Goal: Contribute content

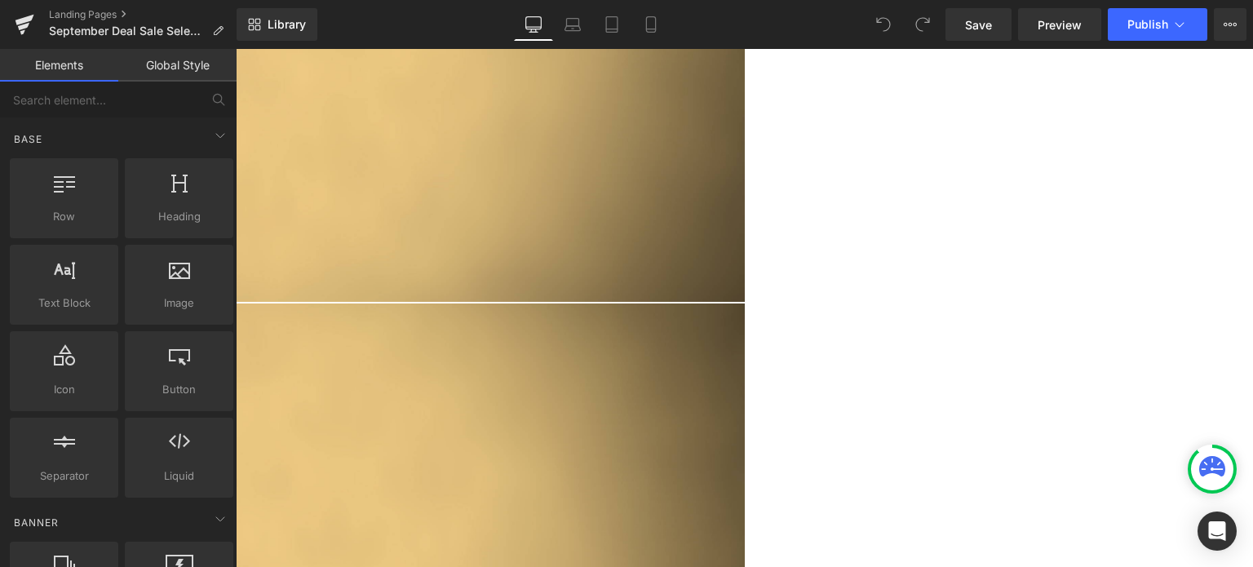
scroll to position [1060, 0]
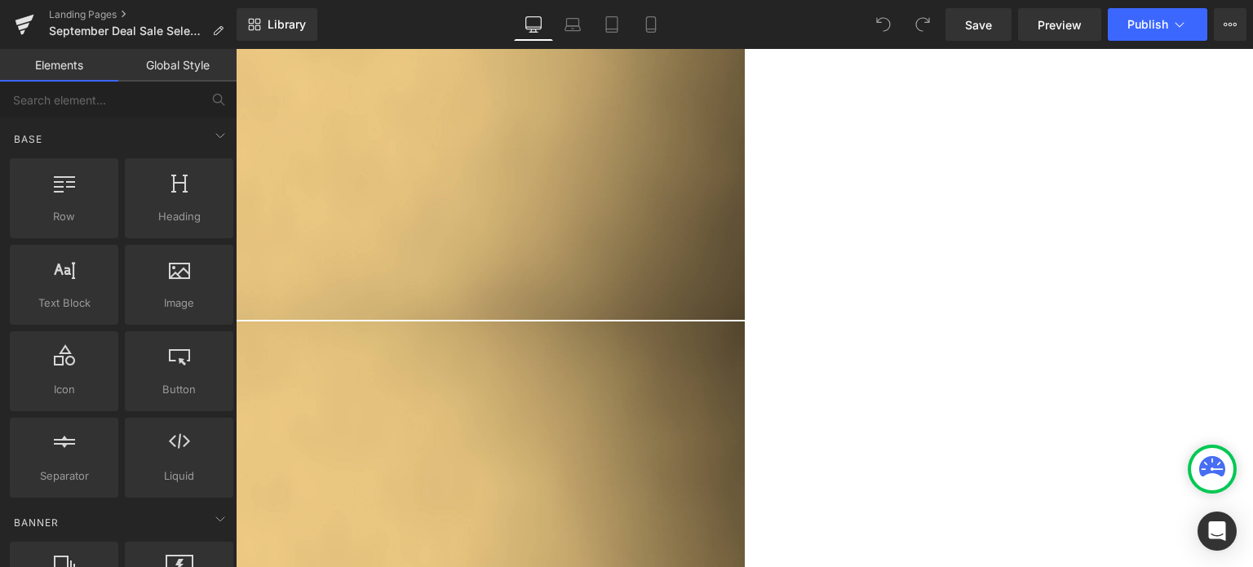
click at [236, 49] on span "Product" at bounding box center [236, 49] width 0 height 0
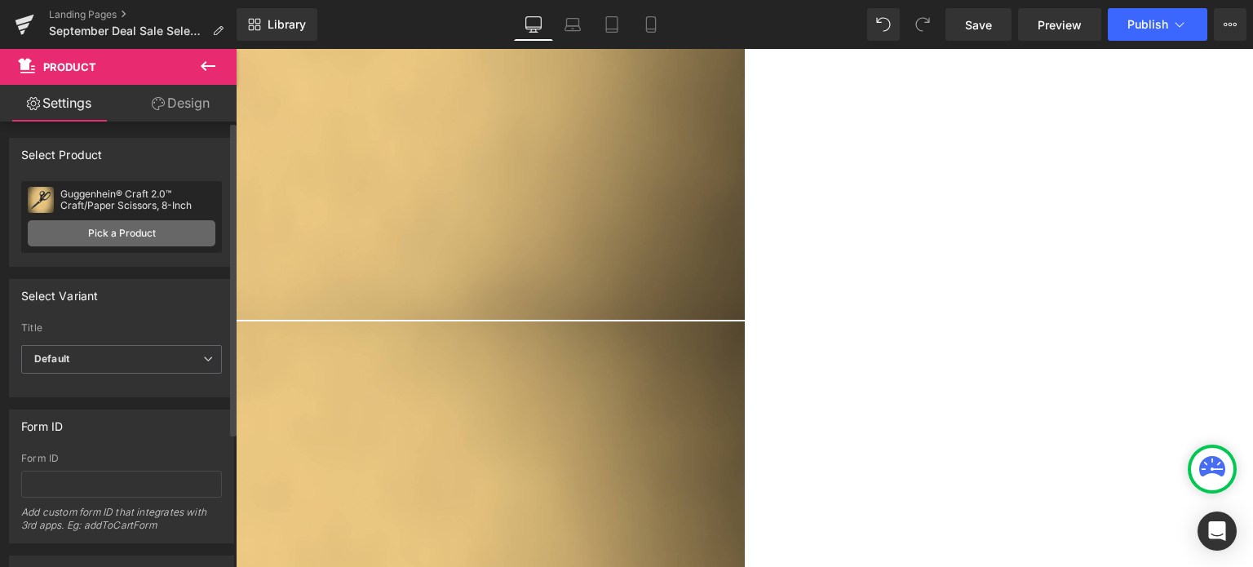
click at [98, 236] on link "Pick a Product" at bounding box center [122, 233] width 188 height 26
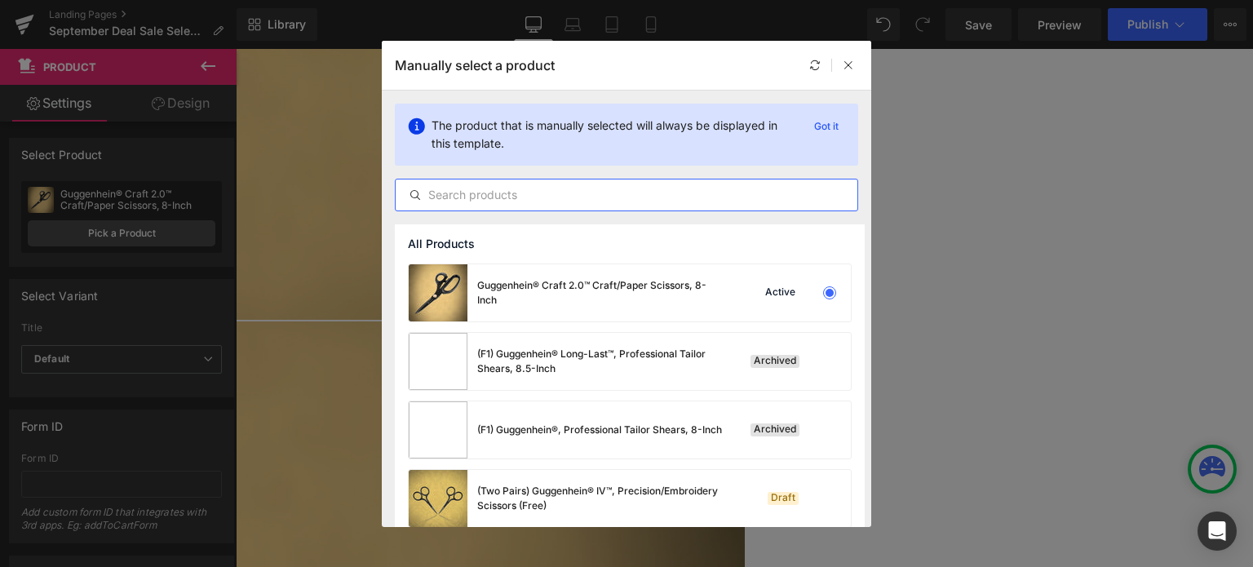
click at [535, 194] on input "text" at bounding box center [627, 195] width 462 height 20
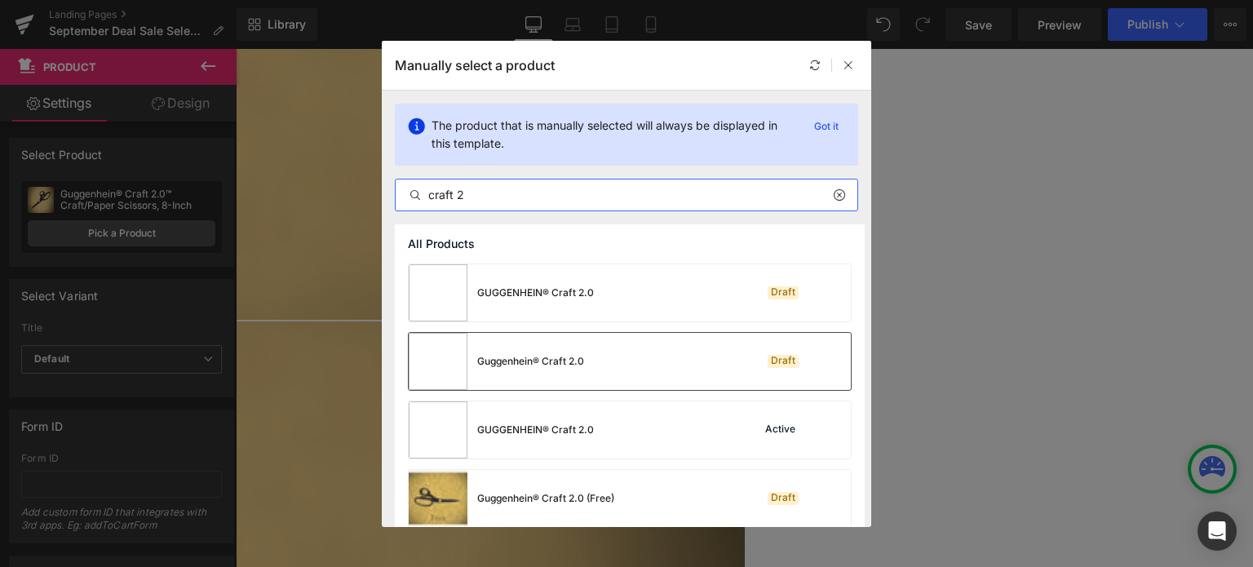
scroll to position [219, 0]
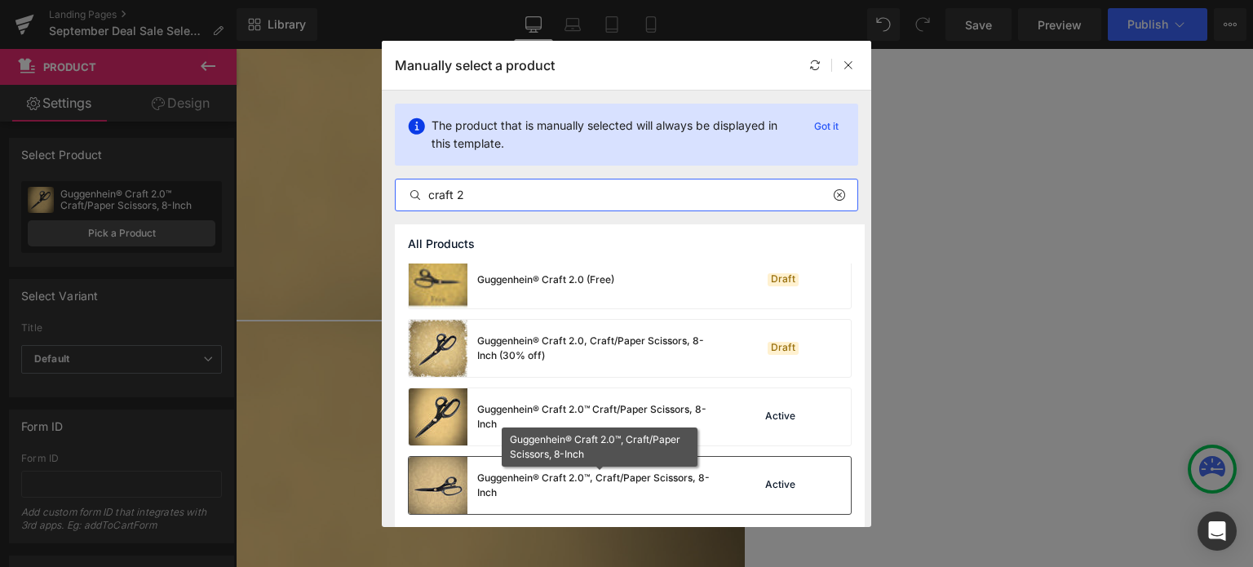
type input "craft 2"
click at [506, 480] on div "Guggenhein® Craft 2.0™, Craft/Paper Scissors, 8-Inch" at bounding box center [599, 485] width 245 height 29
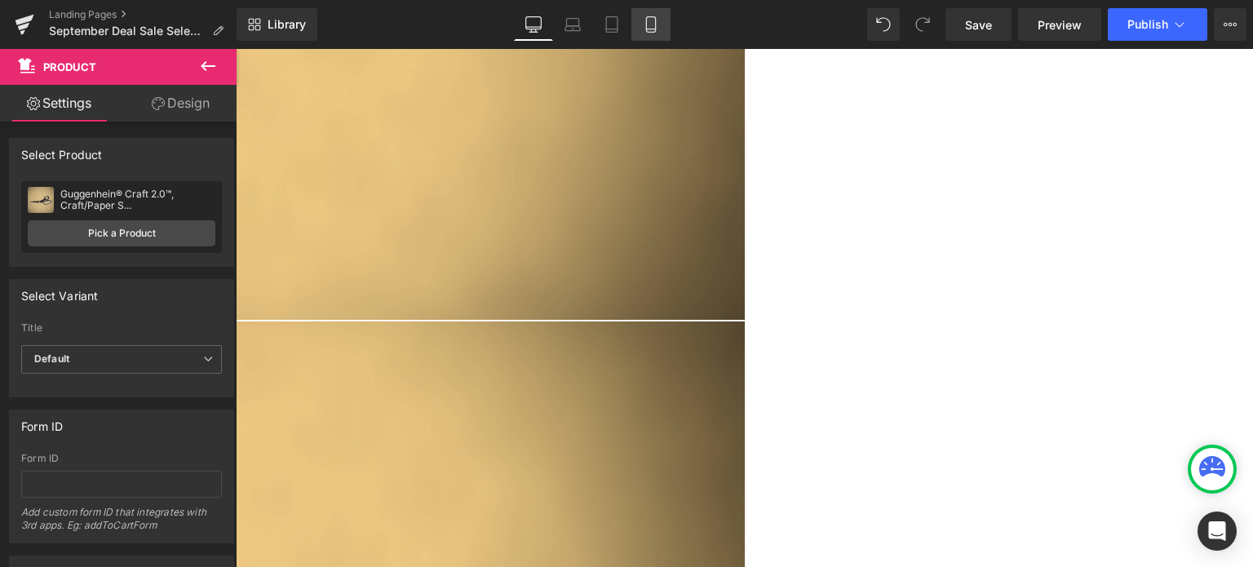
click at [652, 25] on icon at bounding box center [651, 24] width 16 height 16
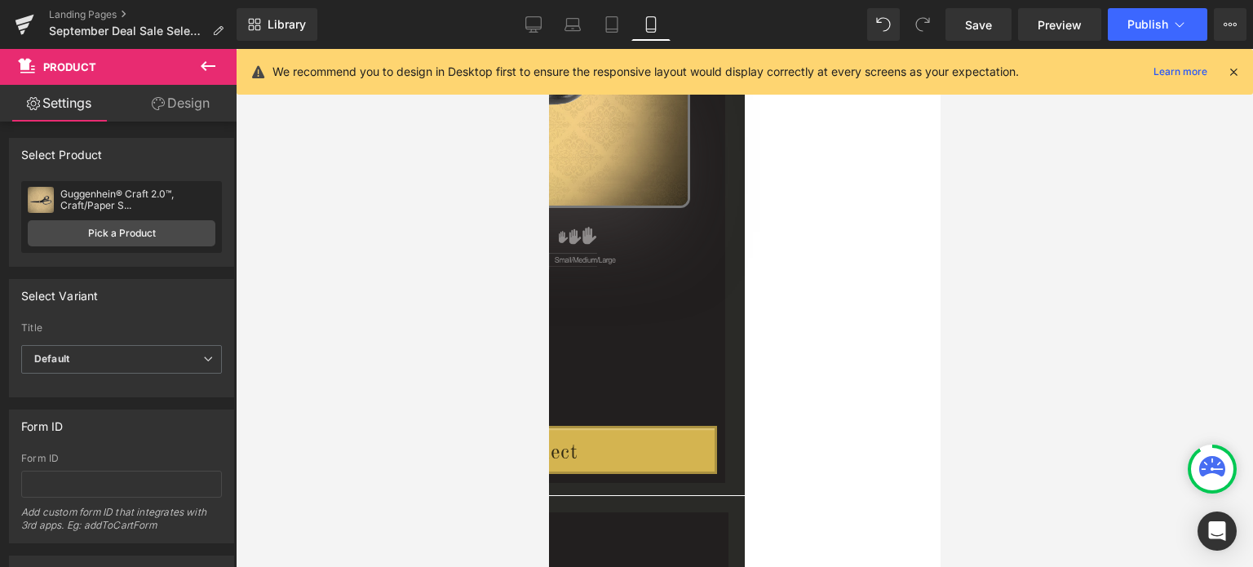
scroll to position [0, 0]
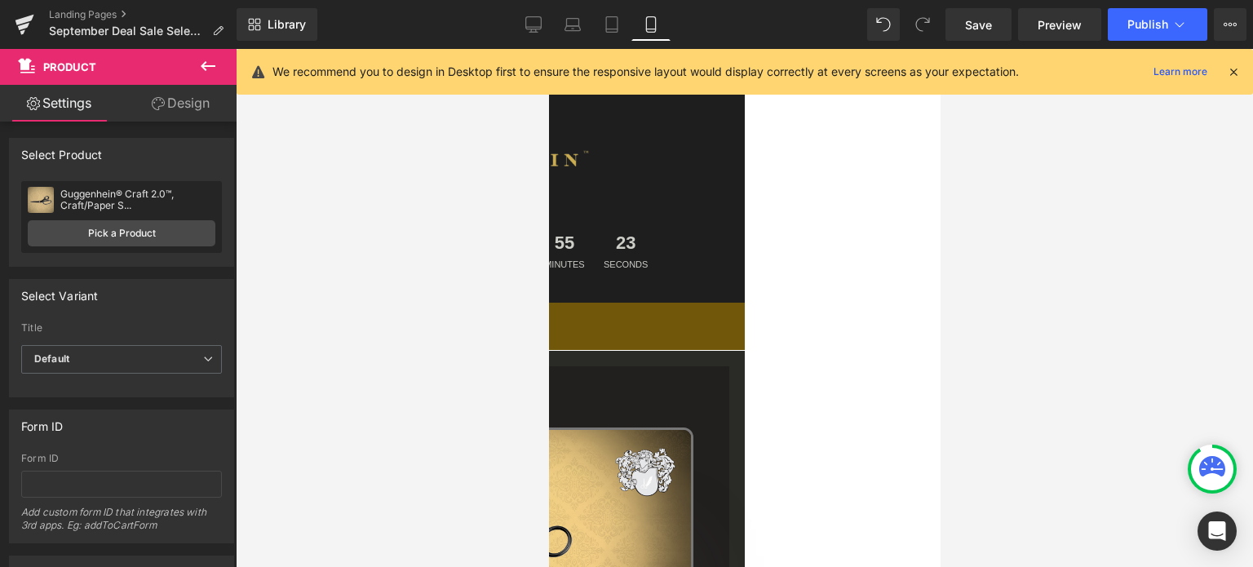
click at [1236, 71] on icon at bounding box center [1233, 71] width 15 height 15
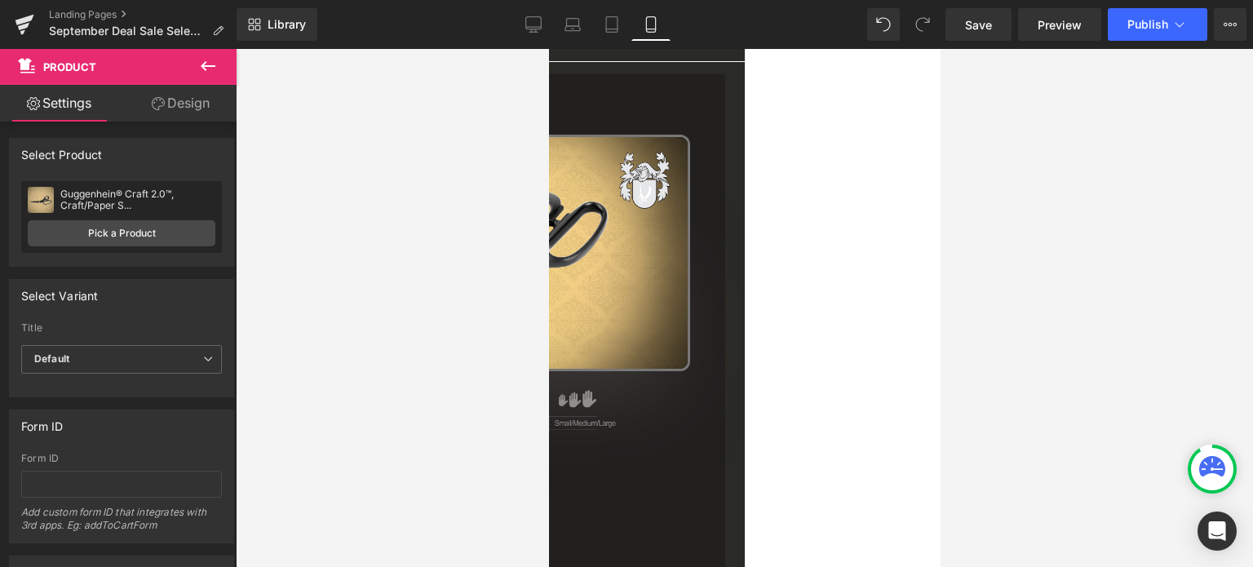
scroll to position [1223, 0]
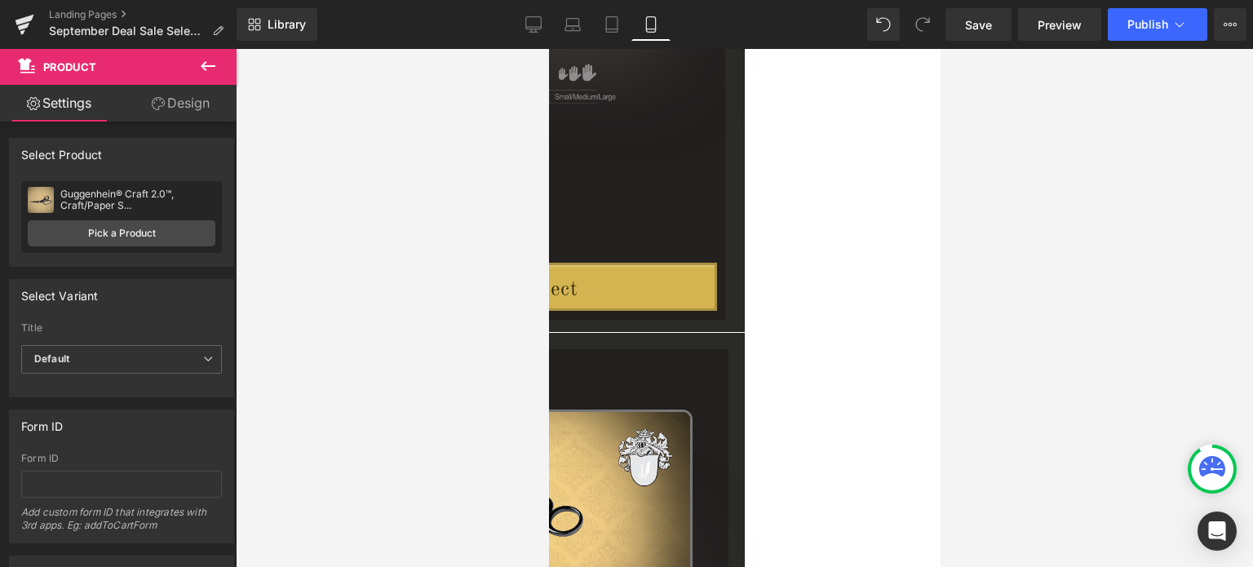
click at [548, 49] on span "Product" at bounding box center [548, 49] width 0 height 0
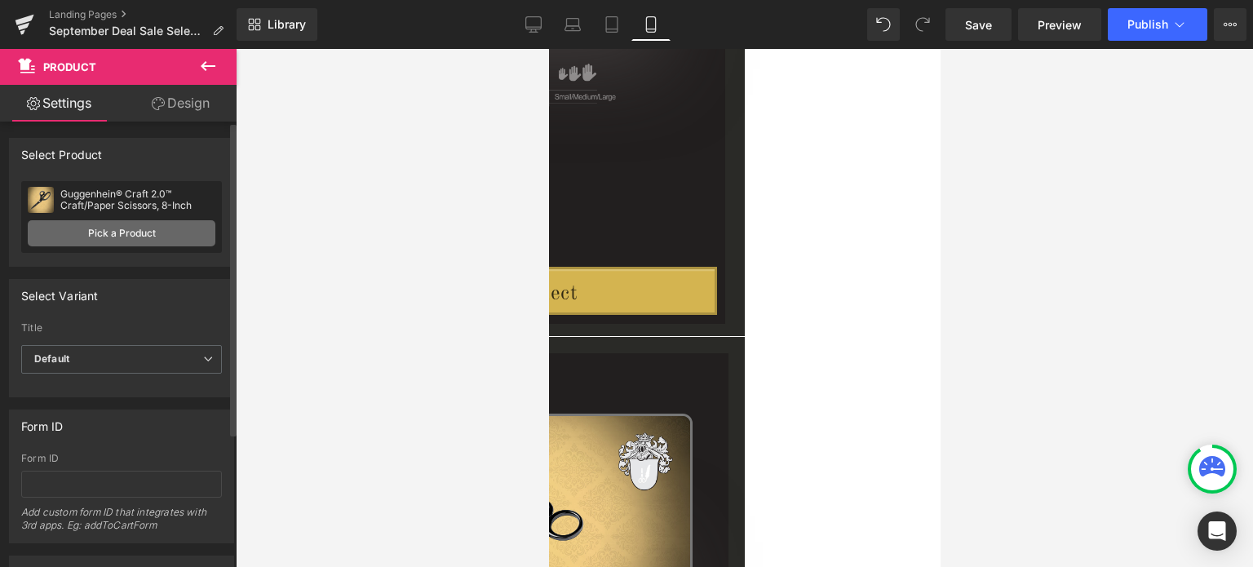
click at [101, 234] on link "Pick a Product" at bounding box center [122, 233] width 188 height 26
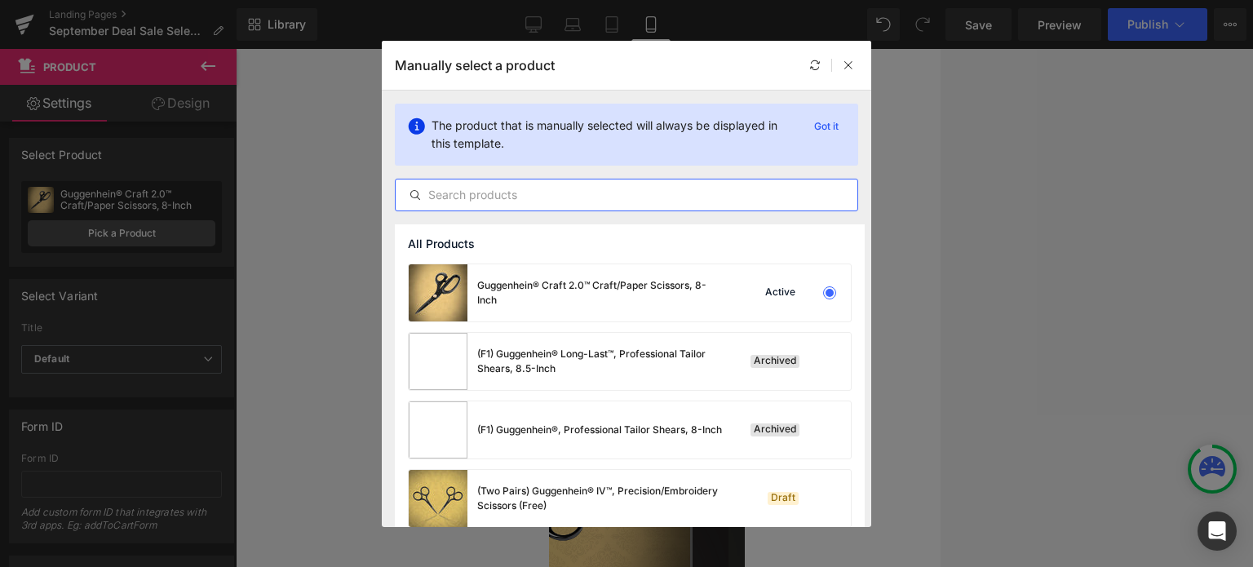
click at [515, 190] on input "text" at bounding box center [627, 195] width 462 height 20
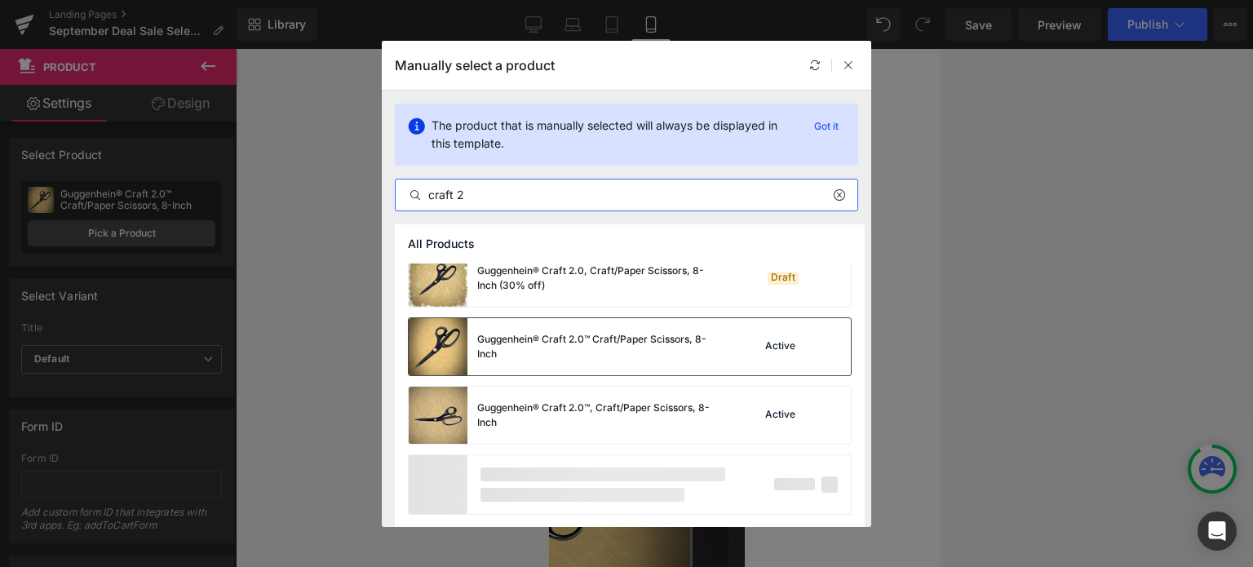
scroll to position [219, 0]
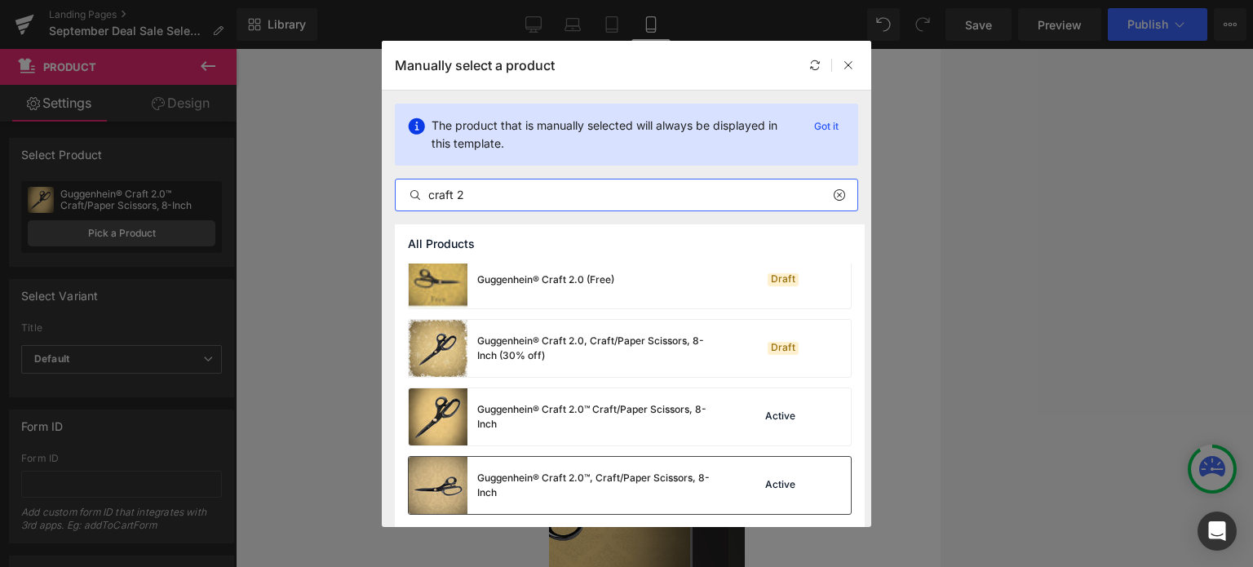
type input "craft 2"
click at [486, 481] on div "Guggenhein® Craft 2.0™, Craft/Paper Scissors, 8-Inch" at bounding box center [599, 485] width 245 height 29
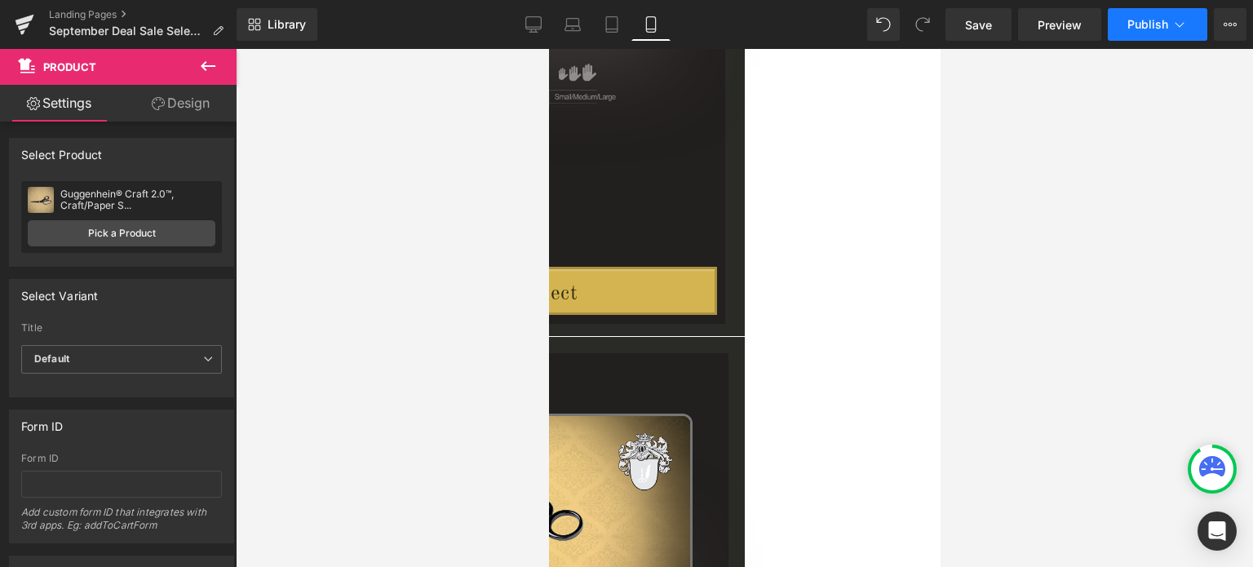
click at [1159, 20] on span "Publish" at bounding box center [1147, 24] width 41 height 13
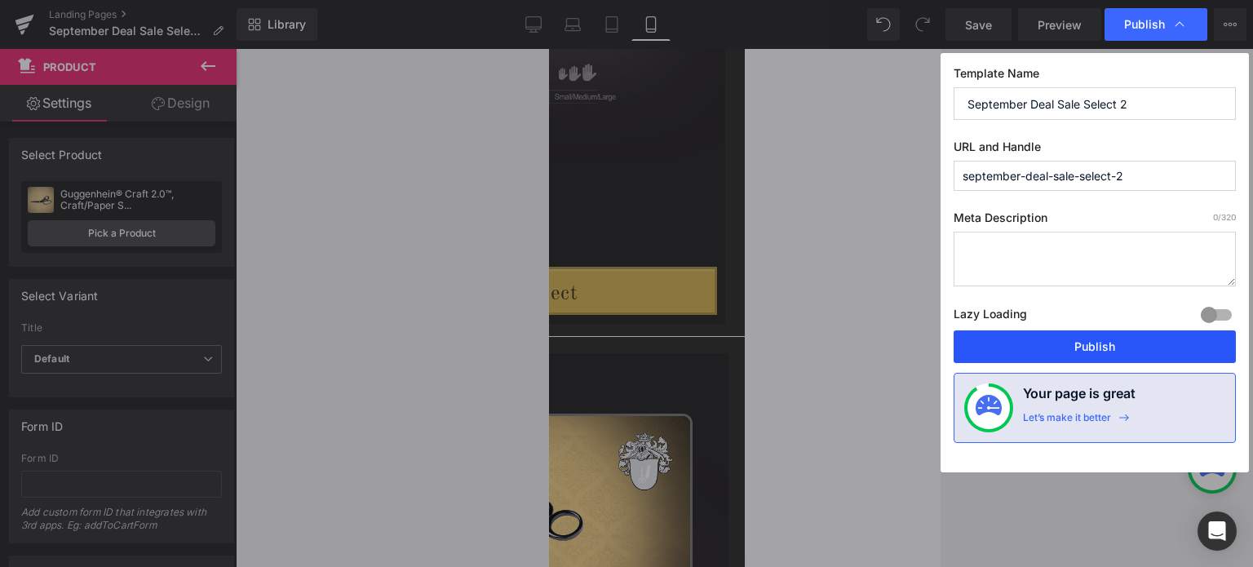
click at [1115, 343] on button "Publish" at bounding box center [1094, 346] width 282 height 33
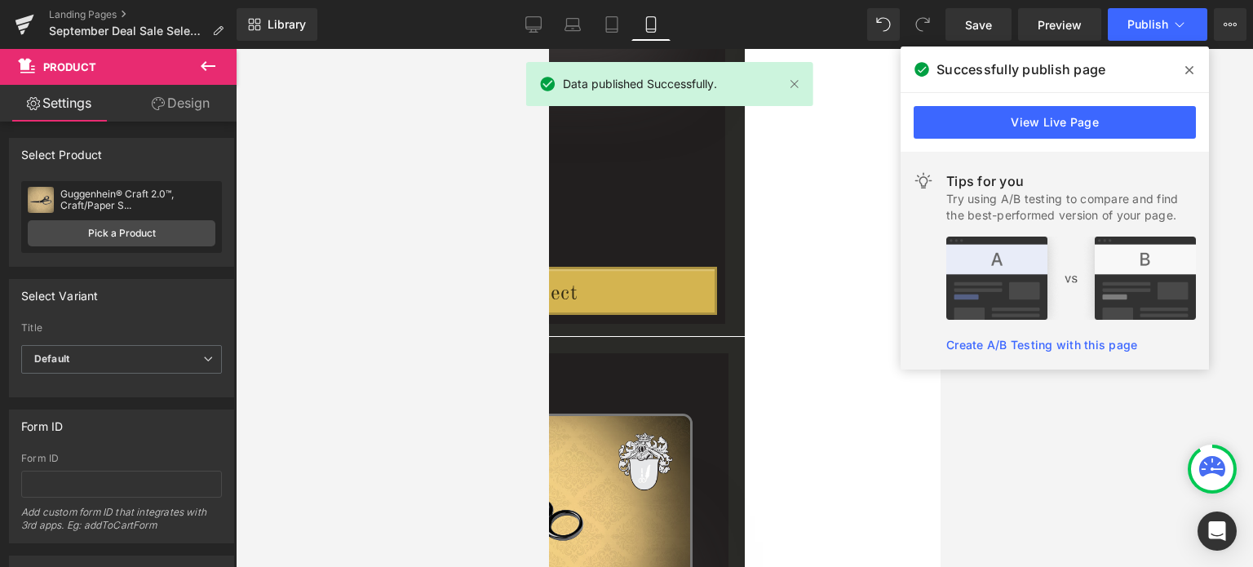
click at [1190, 70] on icon at bounding box center [1189, 70] width 8 height 8
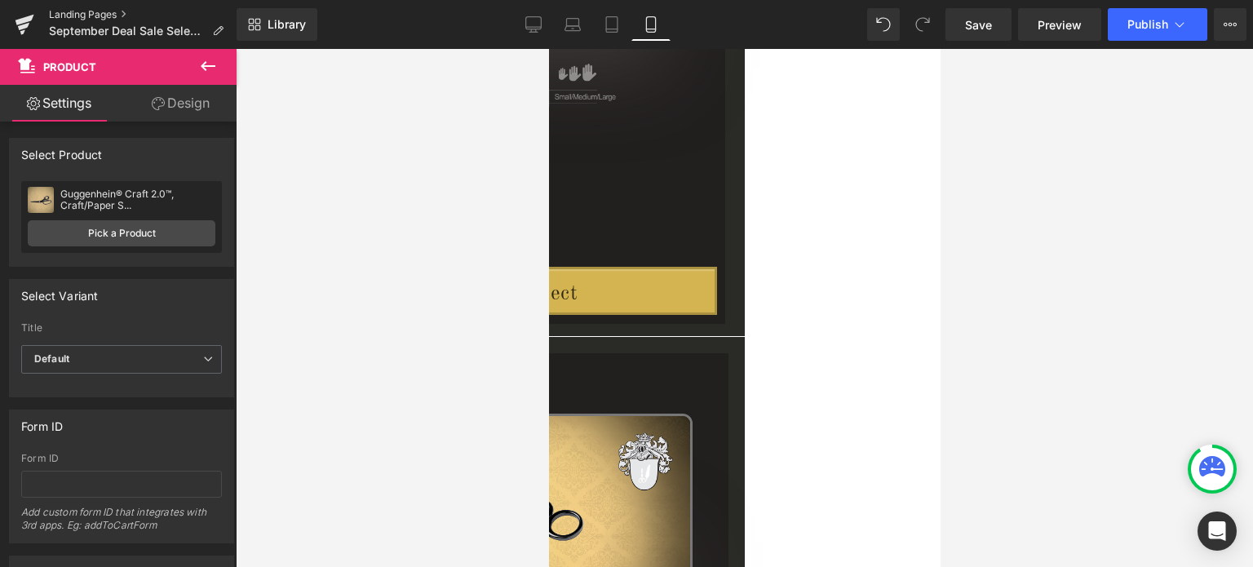
click at [87, 17] on link "Landing Pages" at bounding box center [143, 14] width 188 height 13
